Goal: Use online tool/utility: Utilize a website feature to perform a specific function

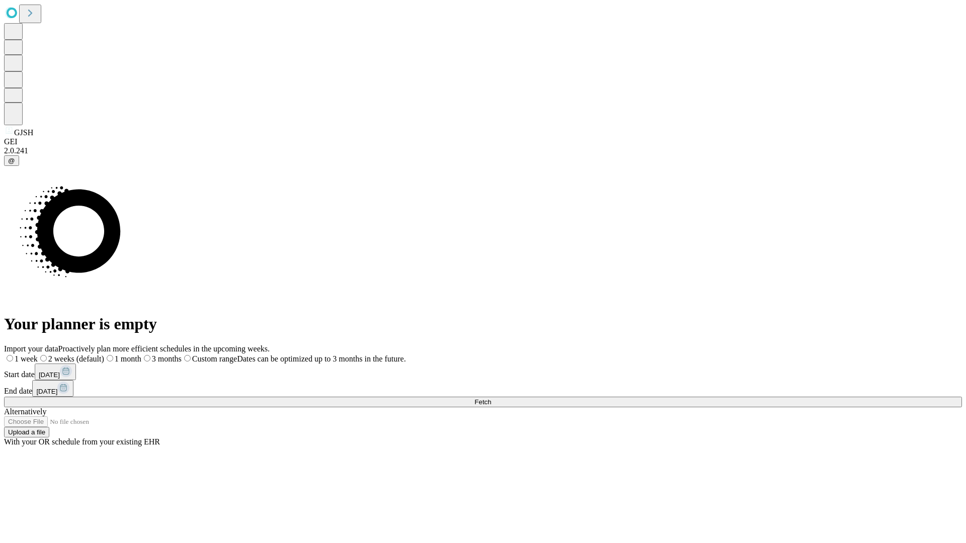
click at [491, 398] on span "Fetch" at bounding box center [482, 402] width 17 height 8
